Goal: Transaction & Acquisition: Purchase product/service

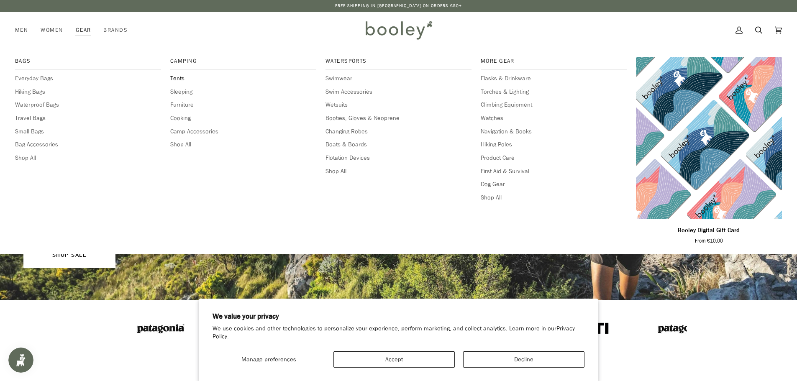
click at [179, 79] on span "Tents" at bounding box center [243, 78] width 146 height 9
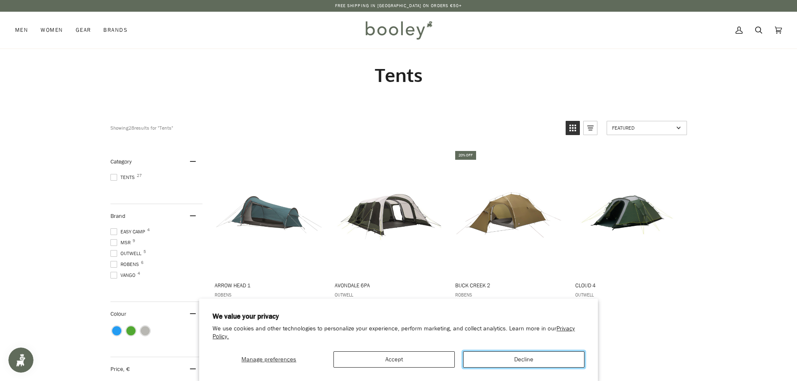
click at [513, 353] on button "Decline" at bounding box center [523, 360] width 121 height 16
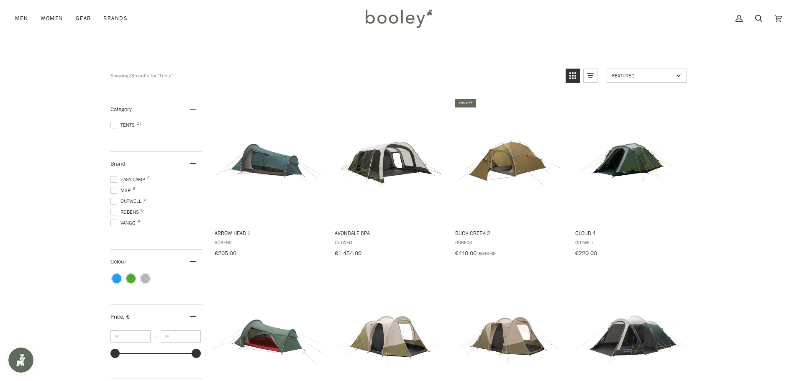
scroll to position [70, 0]
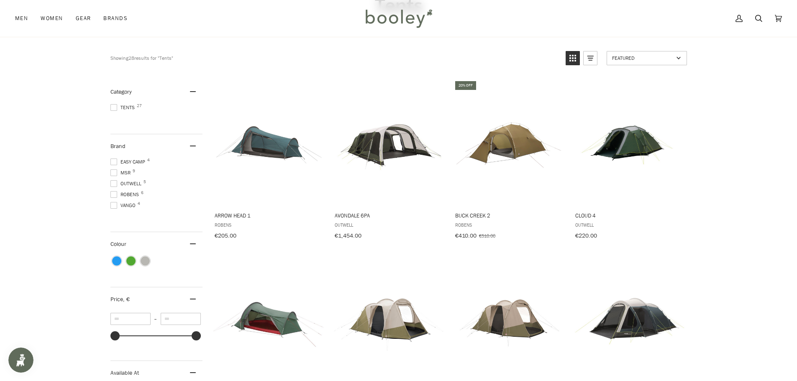
click at [125, 184] on span "Outwell 5" at bounding box center [126, 184] width 33 height 8
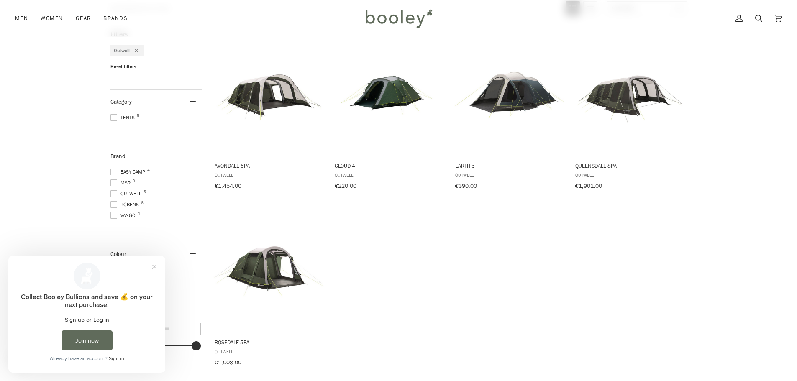
scroll to position [139, 0]
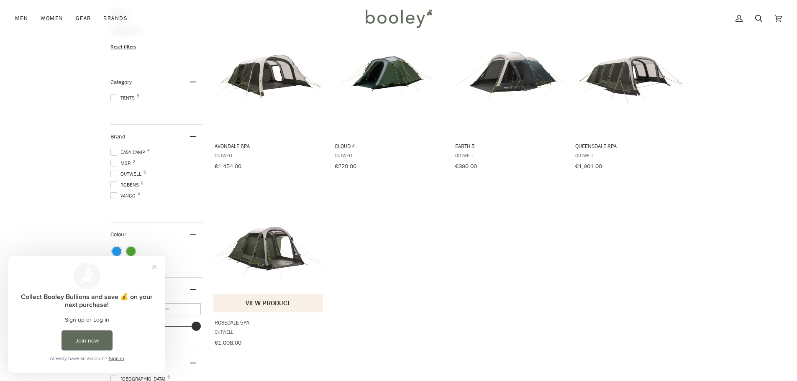
click at [269, 306] on button "View product" at bounding box center [268, 304] width 110 height 18
click at [112, 193] on span at bounding box center [113, 196] width 7 height 7
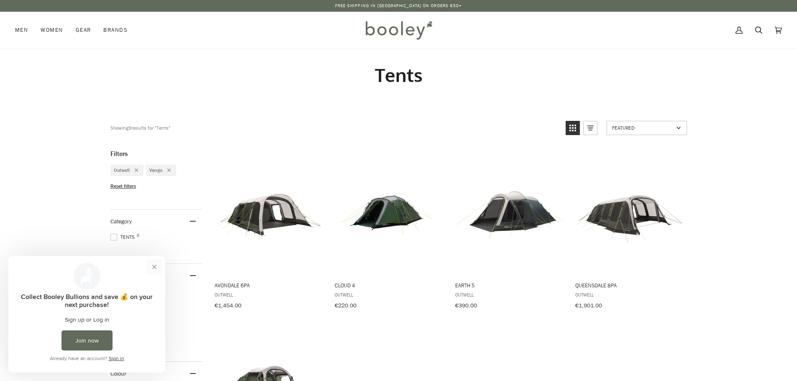
drag, startPoint x: 151, startPoint y: 265, endPoint x: 155, endPoint y: 524, distance: 258.7
click at [151, 265] on button "Close prompt" at bounding box center [154, 266] width 15 height 15
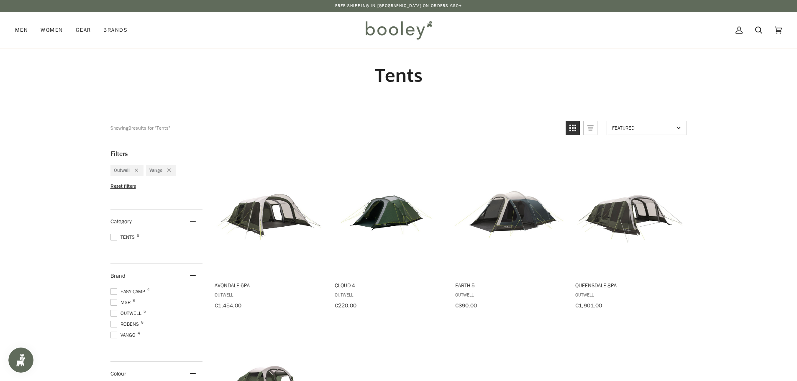
click at [116, 310] on span at bounding box center [113, 313] width 7 height 7
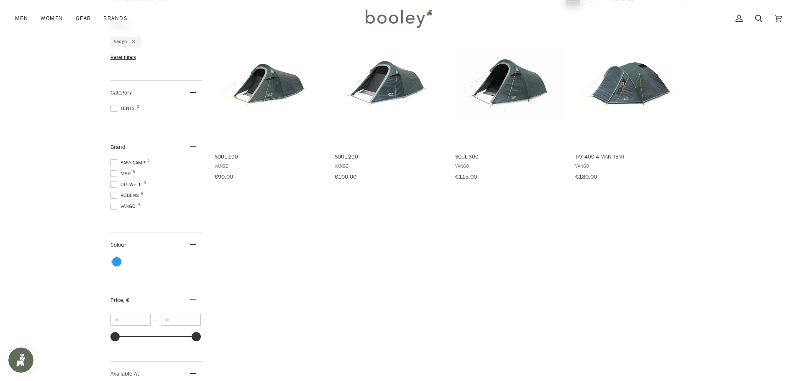
scroll to position [70, 0]
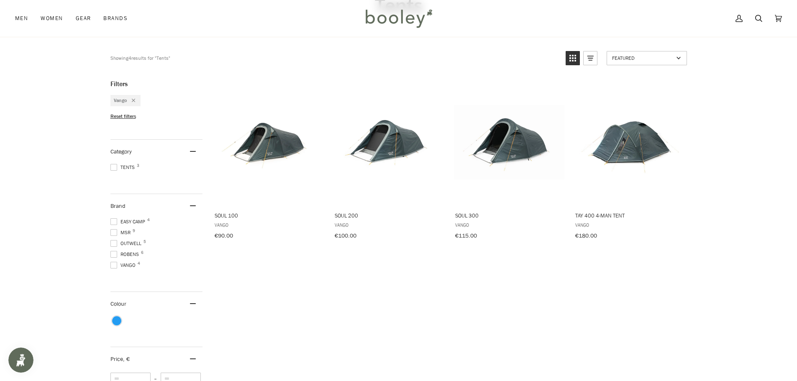
click at [112, 232] on span at bounding box center [113, 232] width 7 height 7
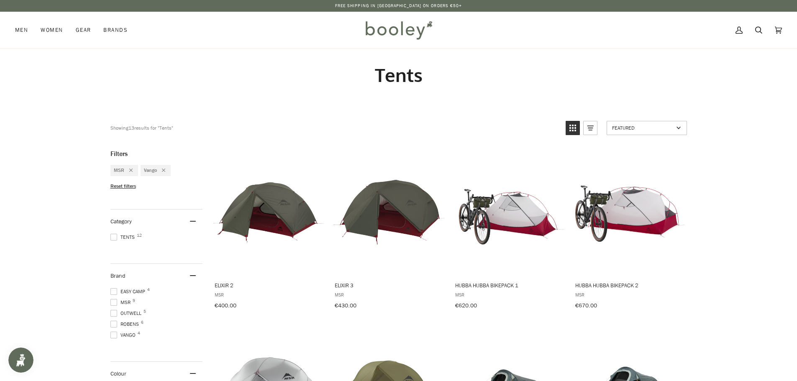
click at [113, 334] on span at bounding box center [113, 335] width 7 height 7
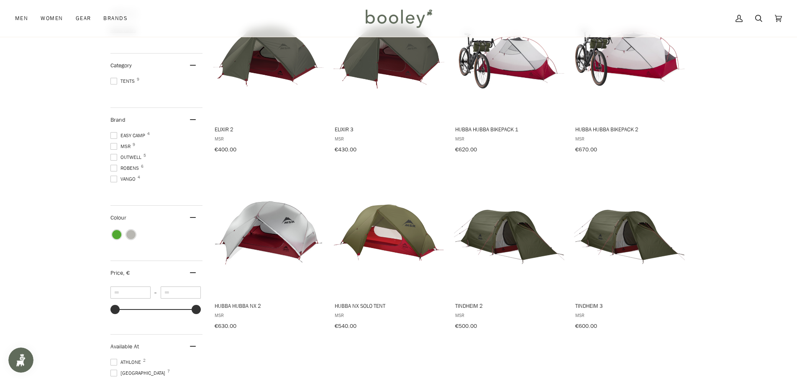
scroll to position [139, 0]
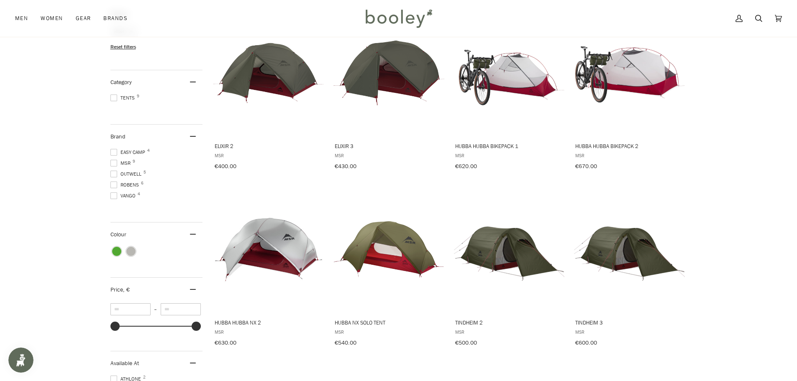
click at [113, 150] on span at bounding box center [113, 152] width 7 height 7
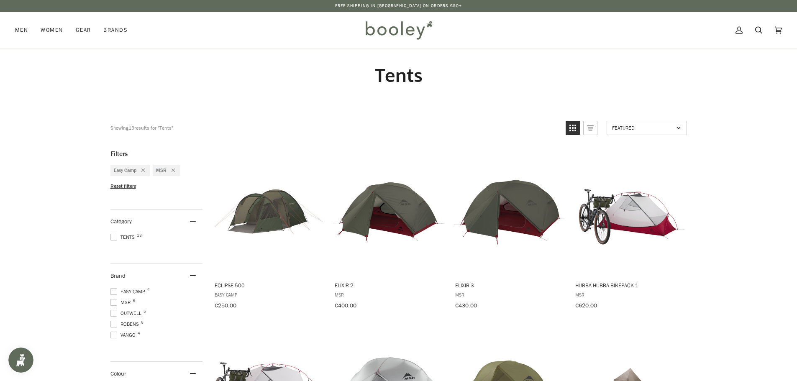
click at [113, 299] on span at bounding box center [113, 302] width 7 height 7
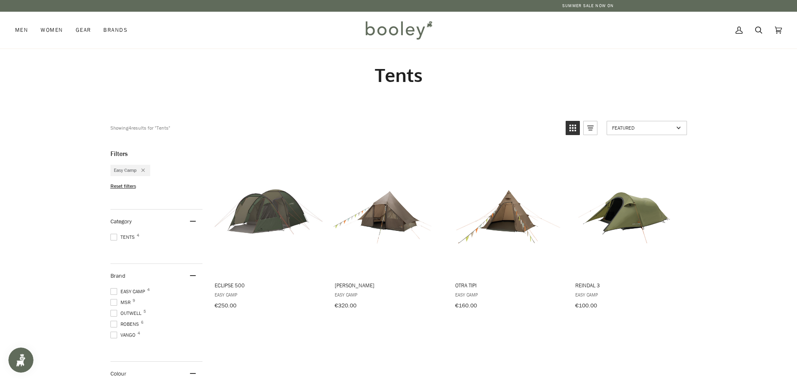
click at [115, 323] on span at bounding box center [113, 324] width 7 height 7
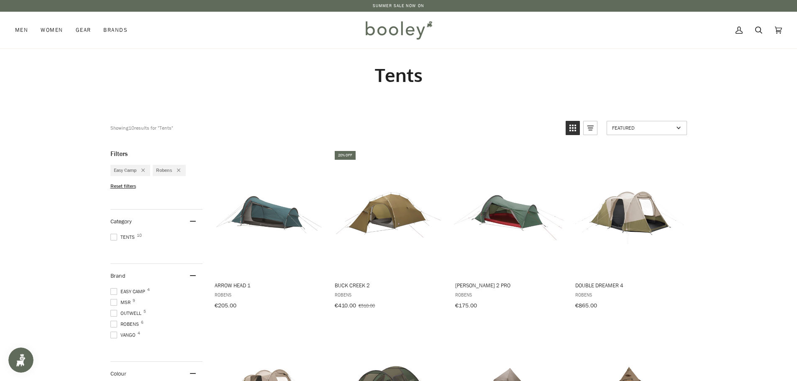
click at [115, 289] on span at bounding box center [113, 291] width 7 height 7
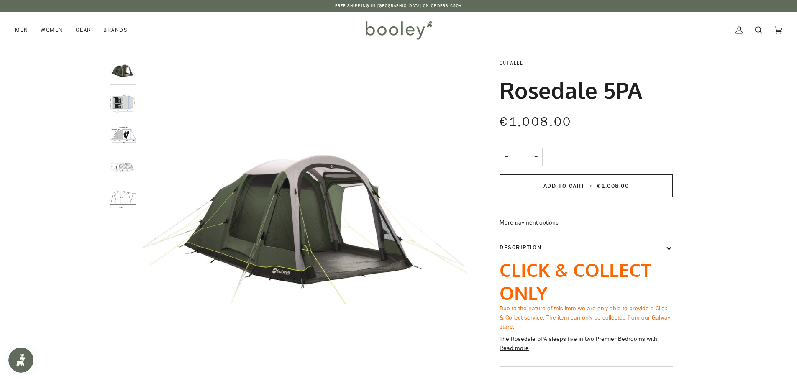
click at [121, 104] on img "Outwell Rosedale 5PA - Booley Galway" at bounding box center [122, 103] width 25 height 25
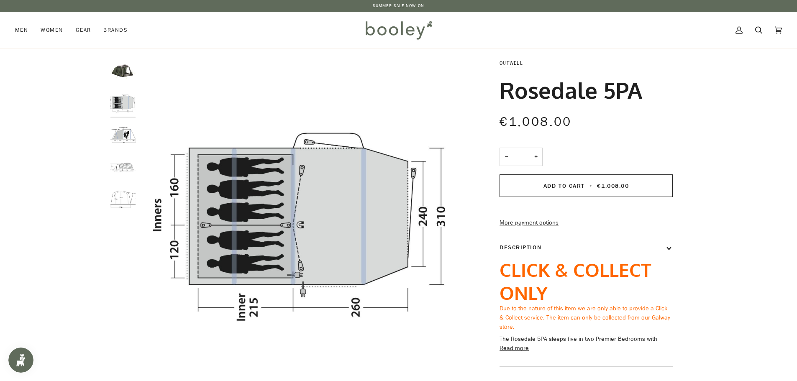
click at [122, 138] on img "Outwell Rosedale 5PA - Booley Galway" at bounding box center [122, 135] width 25 height 25
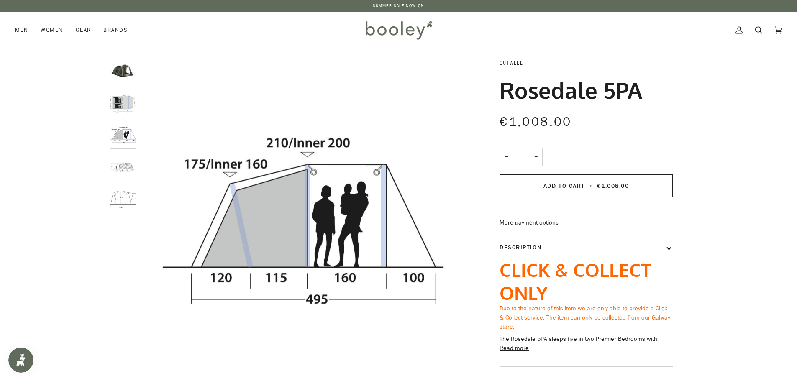
click at [121, 167] on img "Outwell Rosedale 5PA - Booley Galway" at bounding box center [122, 167] width 25 height 25
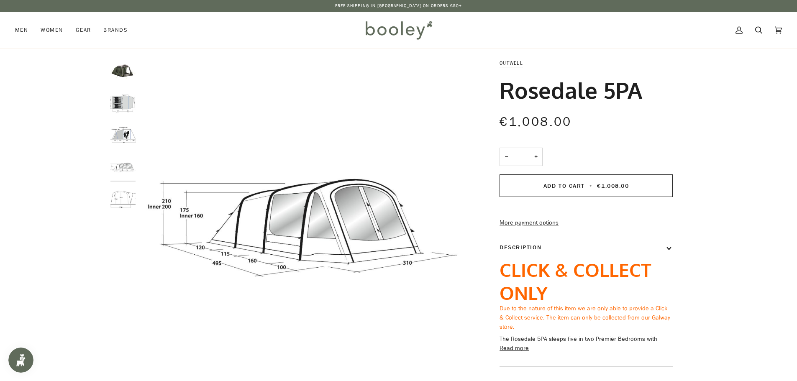
click at [133, 207] on img "Outwell Rosedale 5PA - Booley Galway" at bounding box center [122, 199] width 25 height 25
